Goal: Transaction & Acquisition: Subscribe to service/newsletter

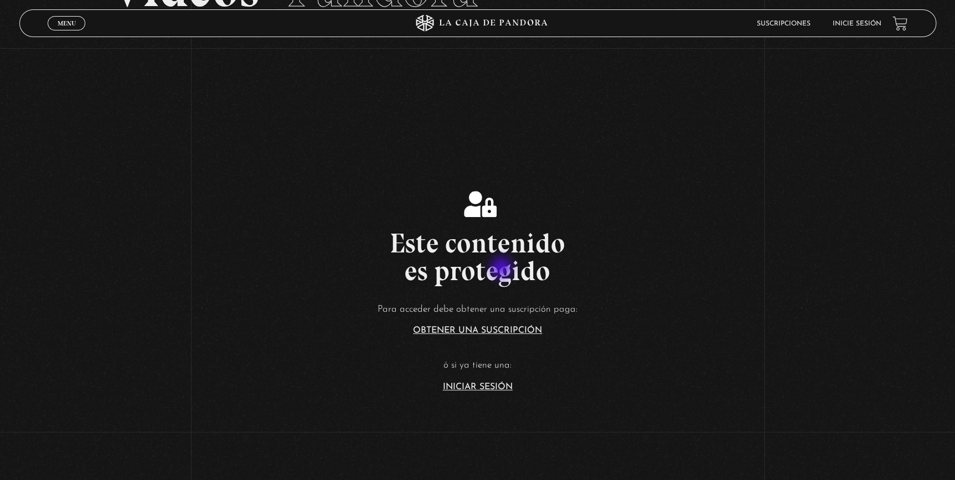
scroll to position [151, 0]
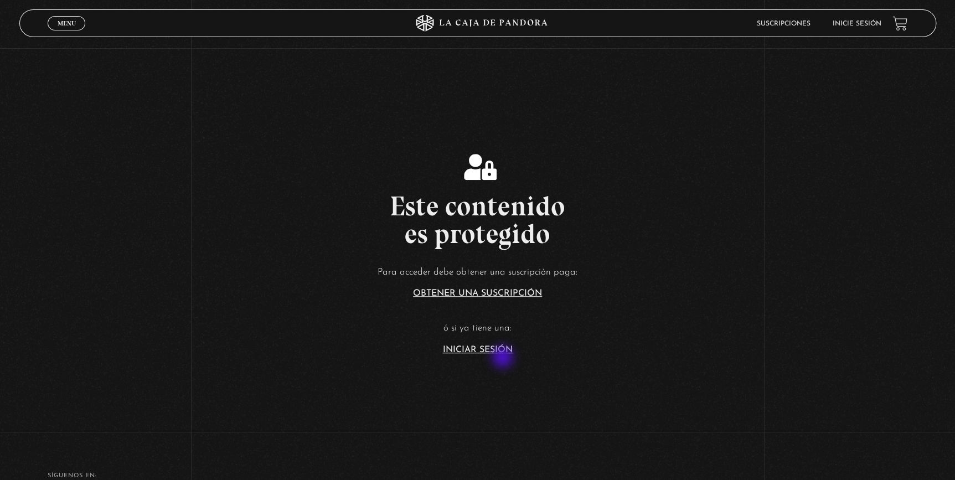
click at [502, 344] on article "Para acceder debe obtener una suscripción paga: Obtener una suscripción ó si ya…" at bounding box center [477, 309] width 955 height 90
click at [503, 349] on link "Iniciar Sesión" at bounding box center [478, 349] width 70 height 9
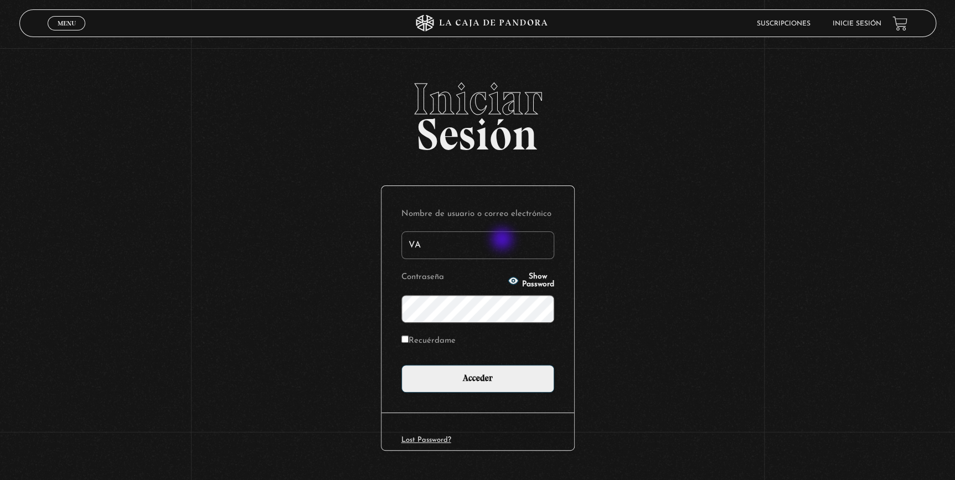
type input "V"
type input "valecollado.95@gmail.com"
click at [401, 365] on input "Acceder" at bounding box center [477, 379] width 153 height 28
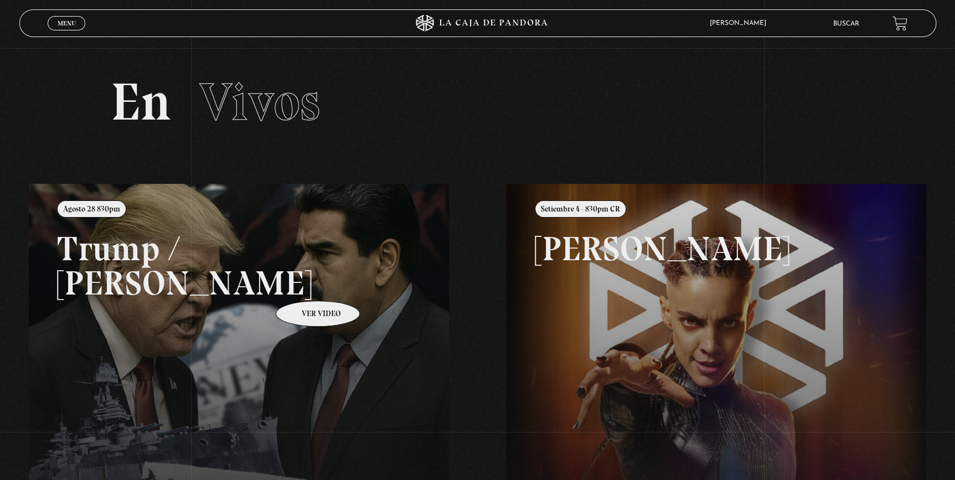
click at [303, 284] on link at bounding box center [506, 424] width 955 height 480
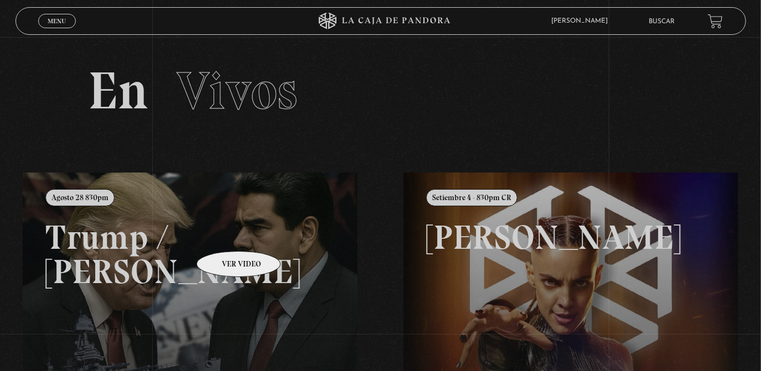
click at [222, 236] on link at bounding box center [403, 358] width 761 height 371
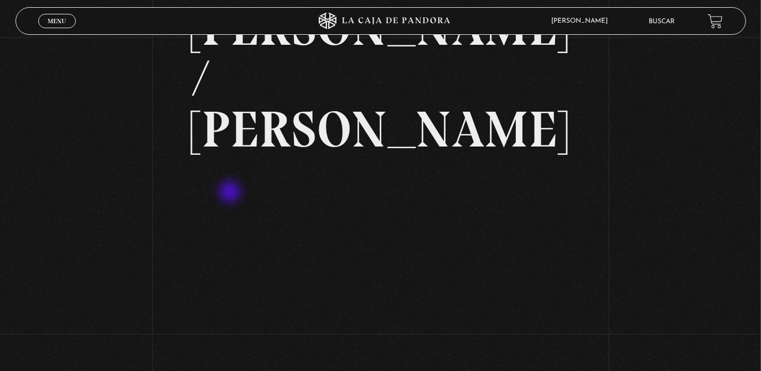
scroll to position [68, 0]
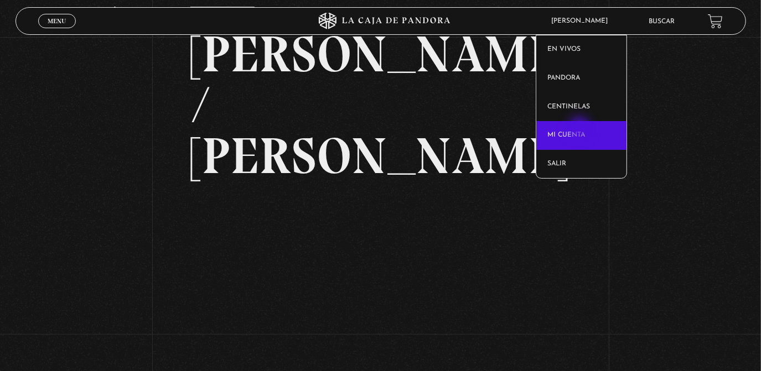
click at [581, 129] on link "Mi cuenta" at bounding box center [581, 135] width 90 height 29
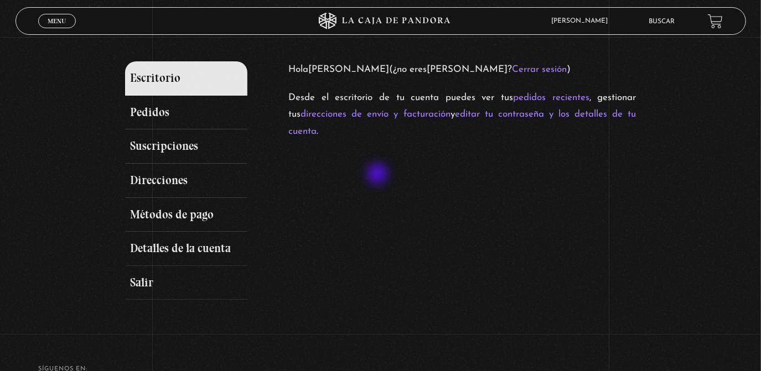
scroll to position [143, 0]
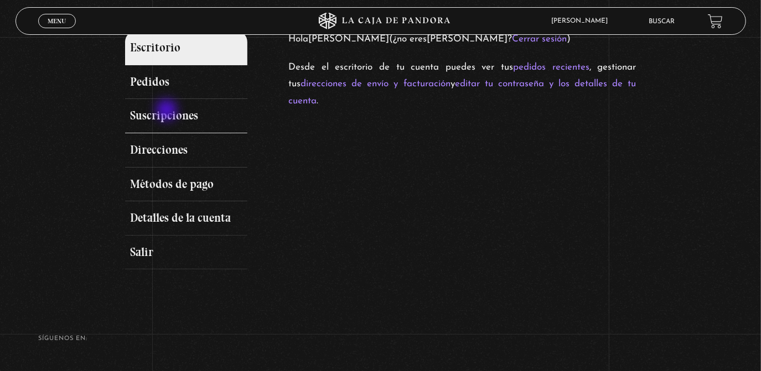
click at [168, 111] on link "Suscripciones" at bounding box center [186, 116] width 123 height 34
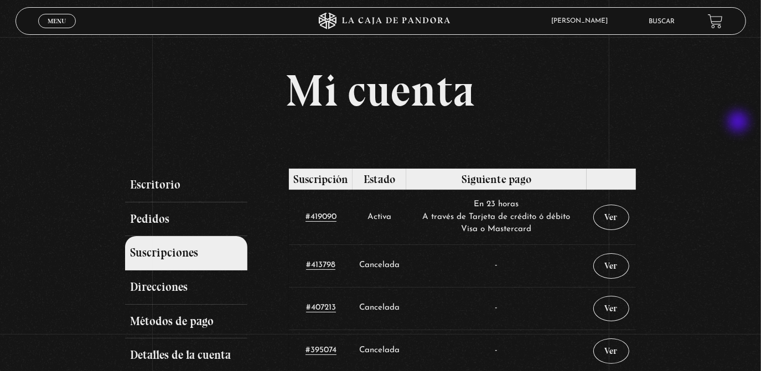
scroll to position [5, 0]
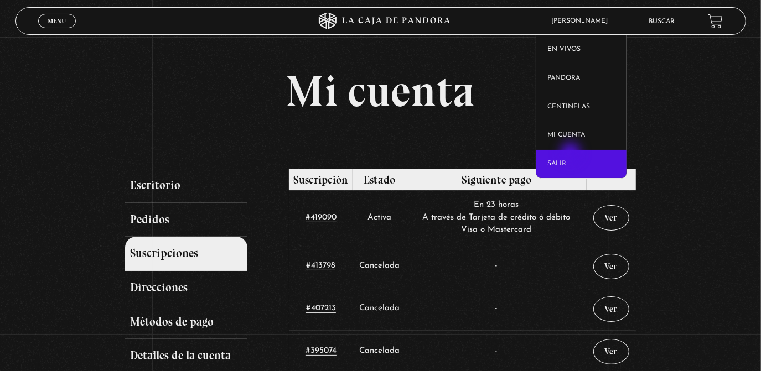
click at [570, 156] on link "Salir" at bounding box center [581, 164] width 90 height 29
